Goal: Navigation & Orientation: Find specific page/section

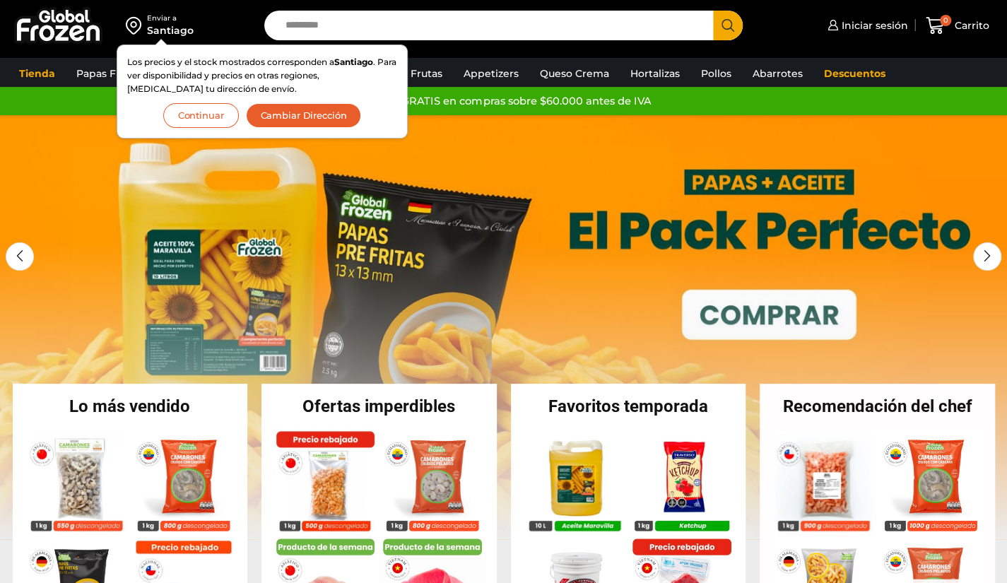
click at [189, 117] on button "Continuar" at bounding box center [201, 115] width 76 height 25
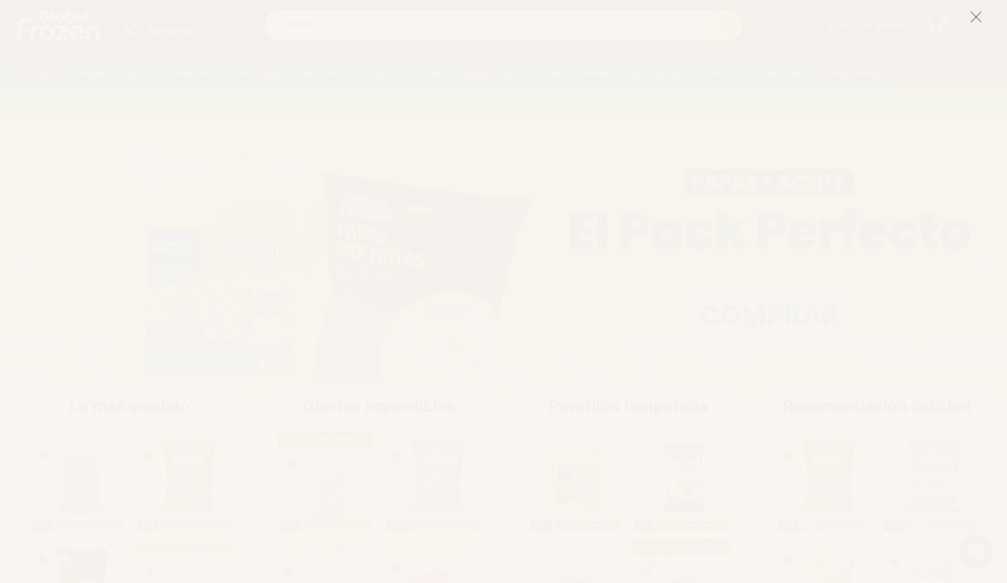
click at [974, 18] on icon at bounding box center [975, 17] width 13 height 13
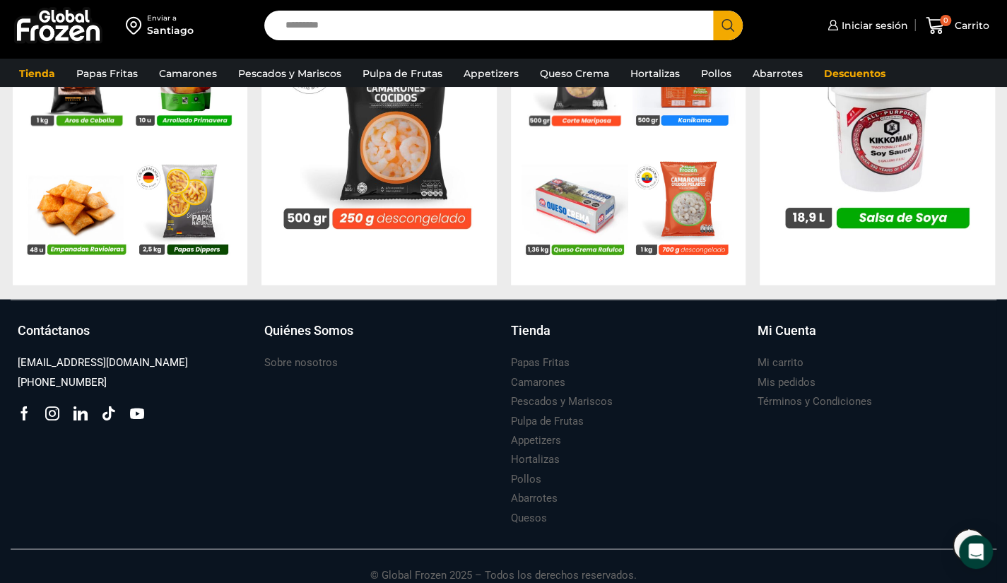
scroll to position [1492, 0]
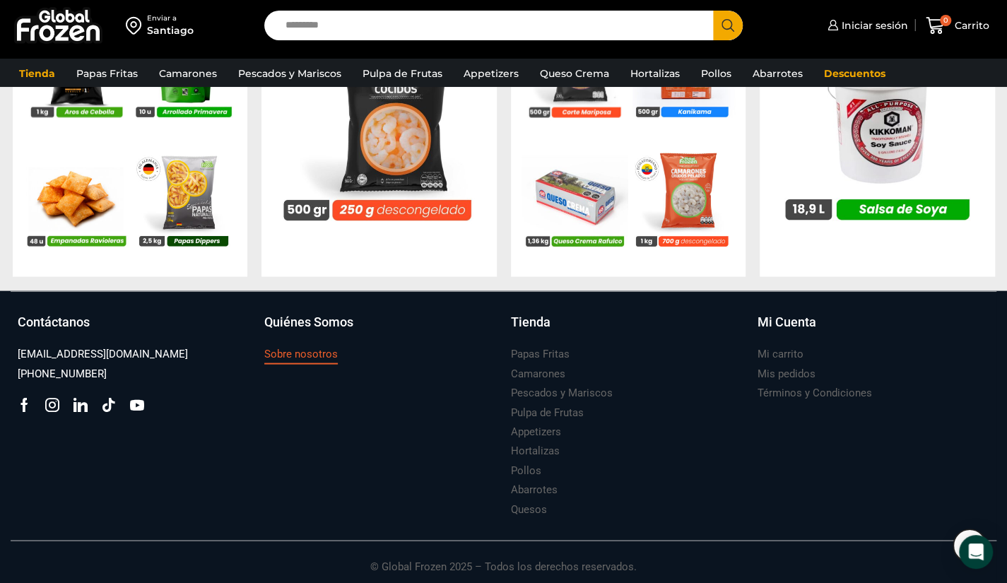
click at [314, 354] on h3 "Sobre nosotros" at bounding box center [300, 353] width 73 height 15
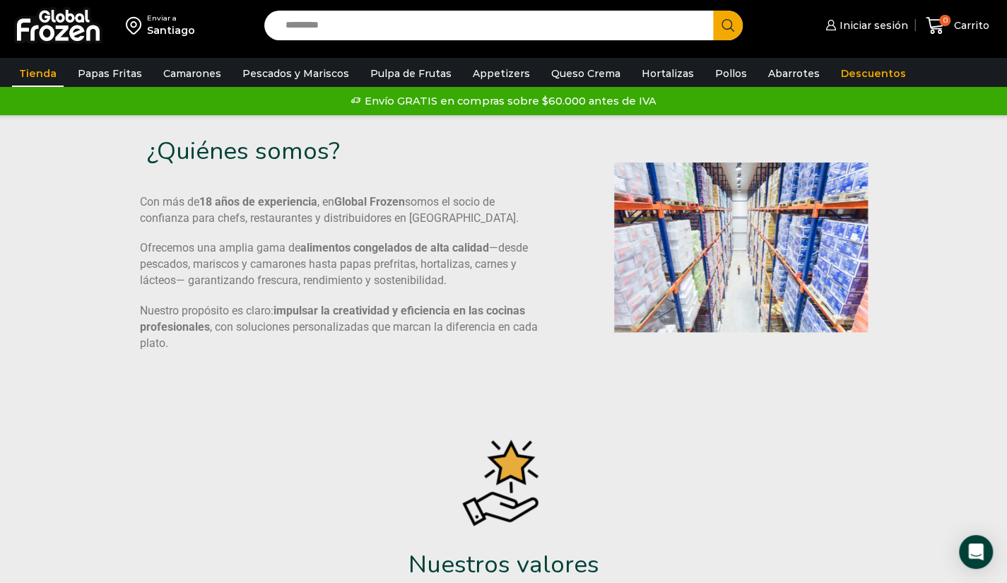
click at [27, 73] on link "Tienda" at bounding box center [38, 73] width 52 height 27
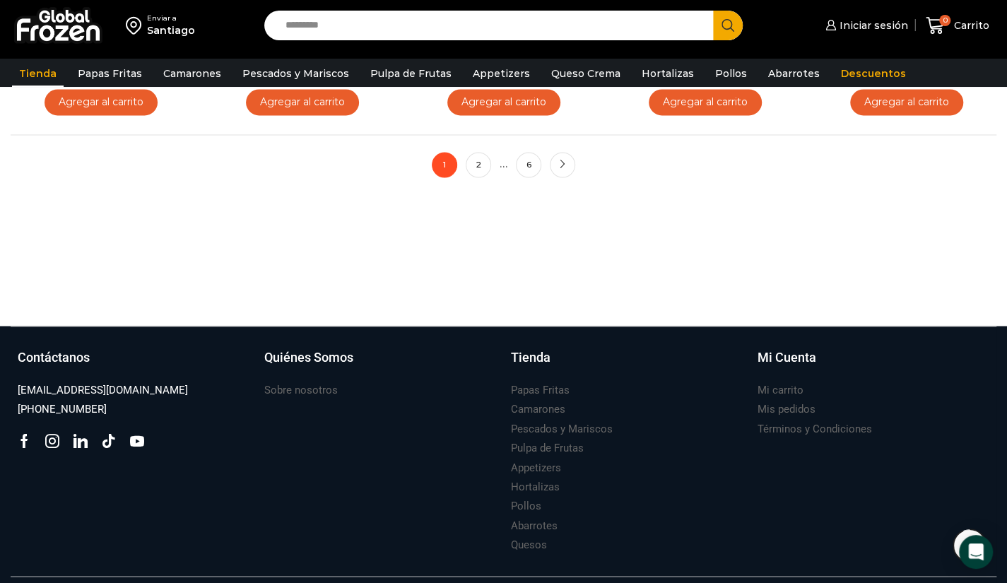
scroll to position [1344, 0]
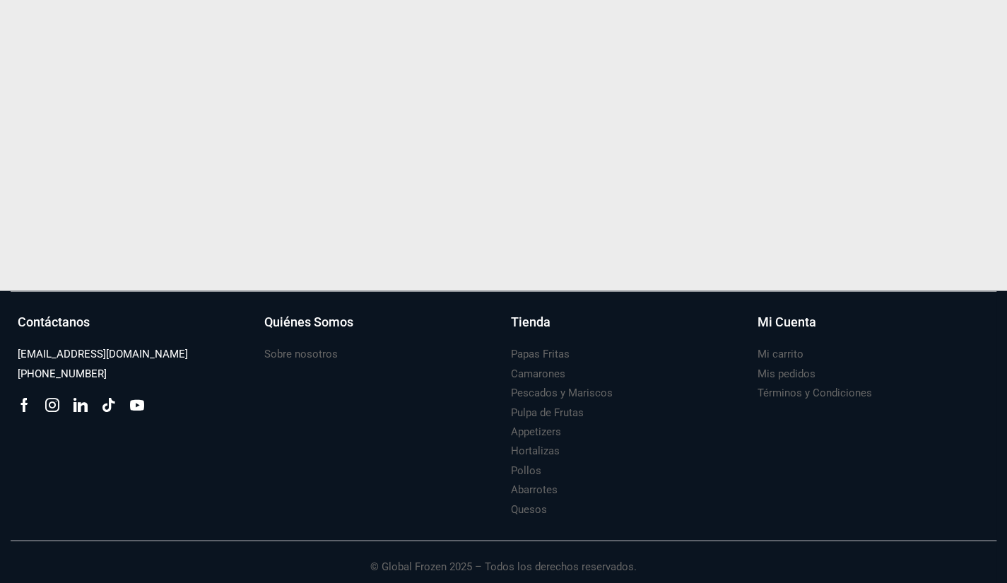
scroll to position [1485, 0]
